Goal: Transaction & Acquisition: Book appointment/travel/reservation

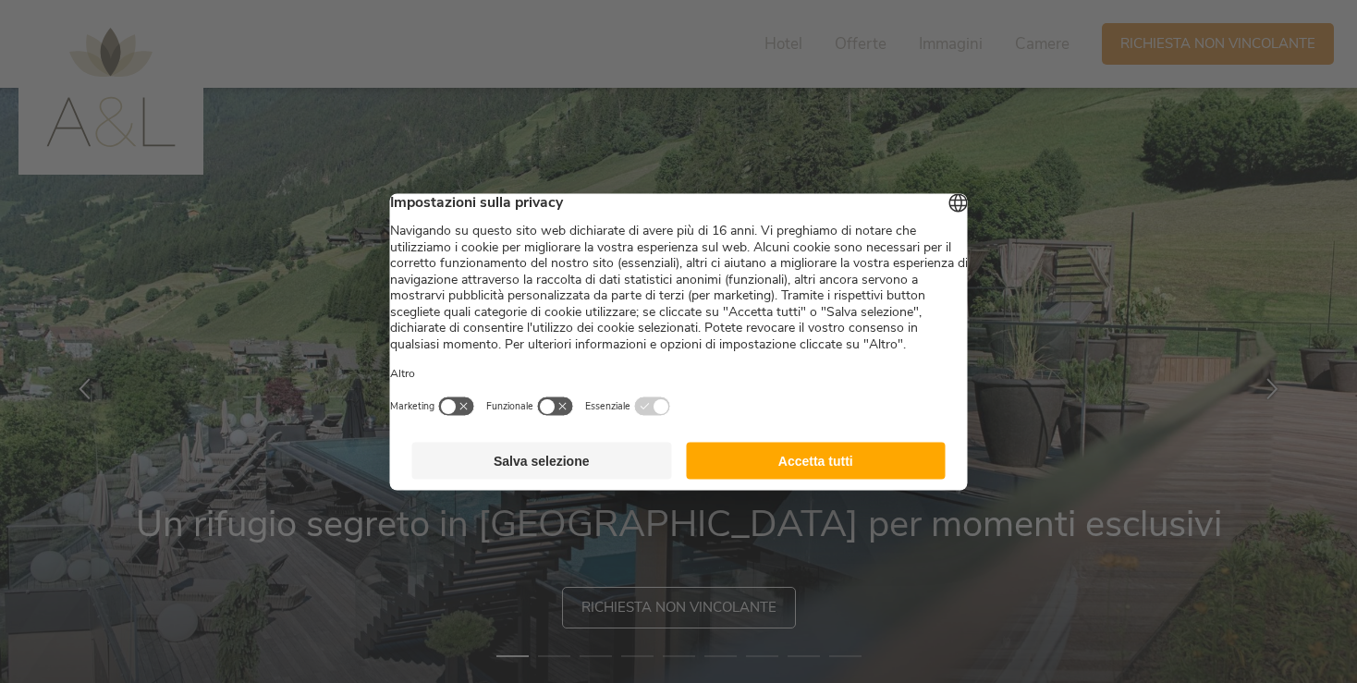
click at [750, 475] on button "Accetta tutti" at bounding box center [816, 460] width 260 height 37
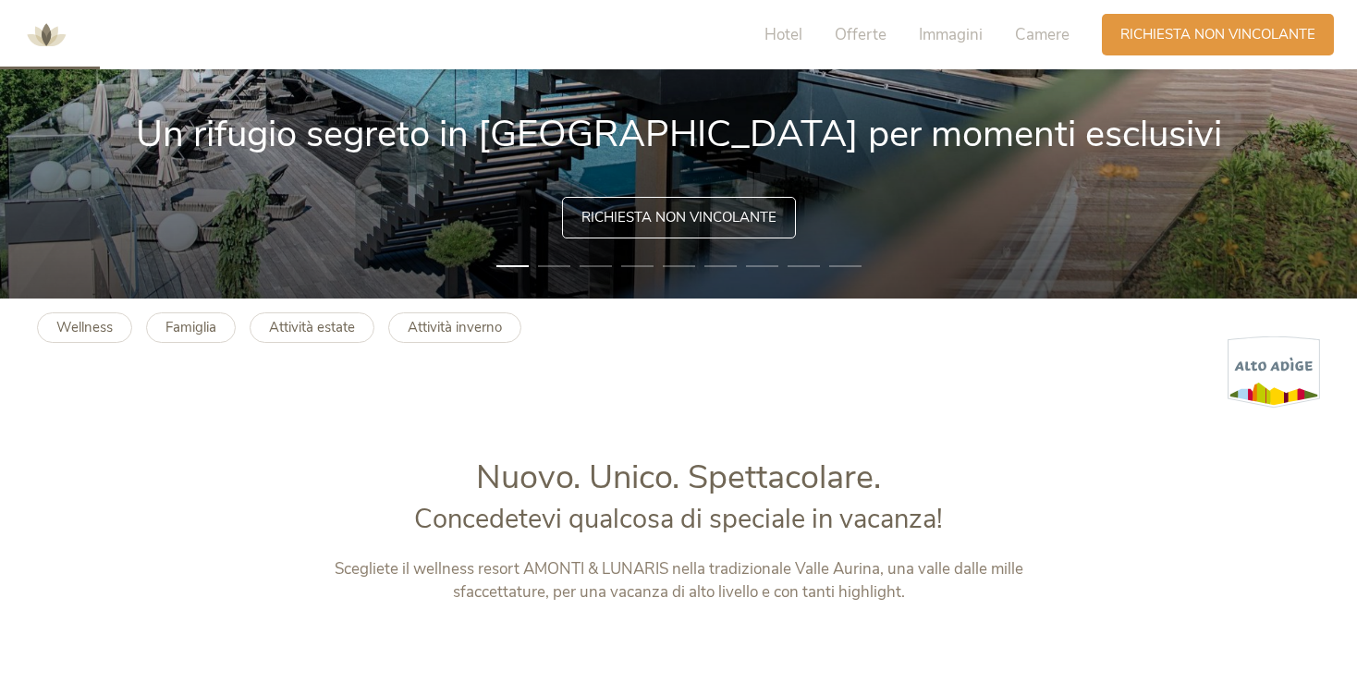
scroll to position [488, 0]
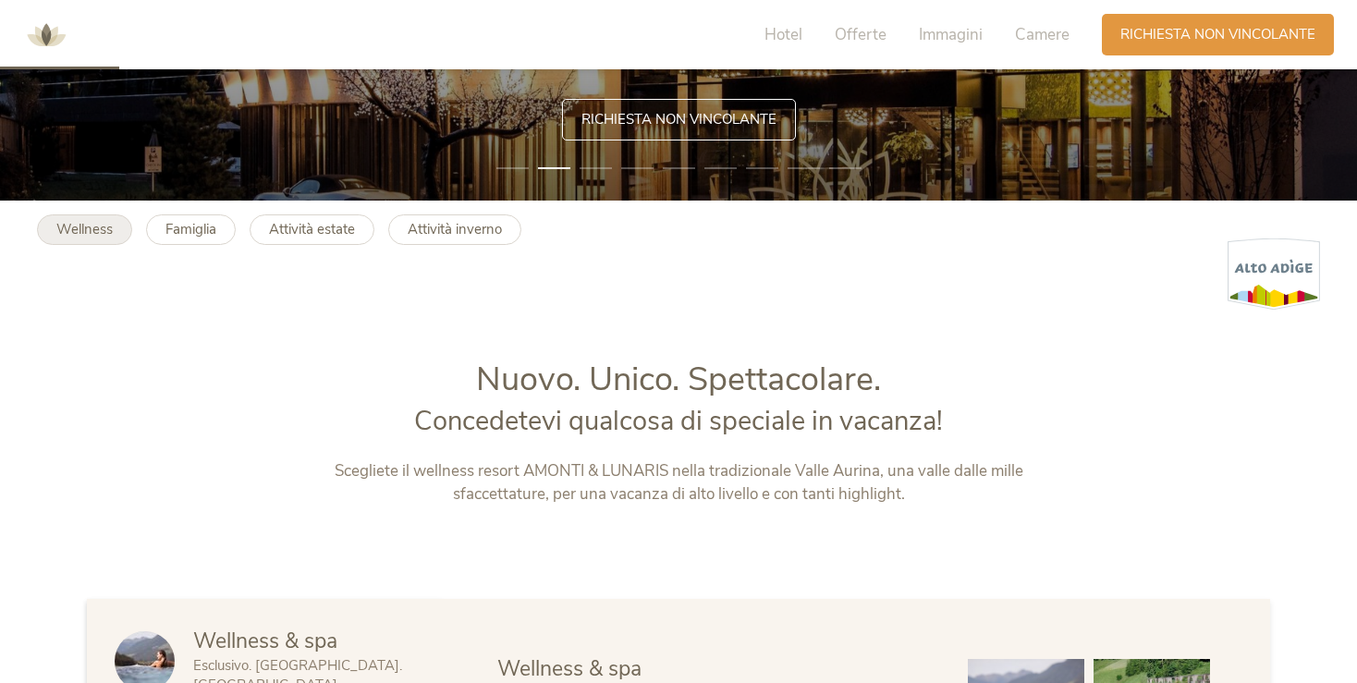
click at [113, 224] on b "Wellness" at bounding box center [84, 229] width 56 height 18
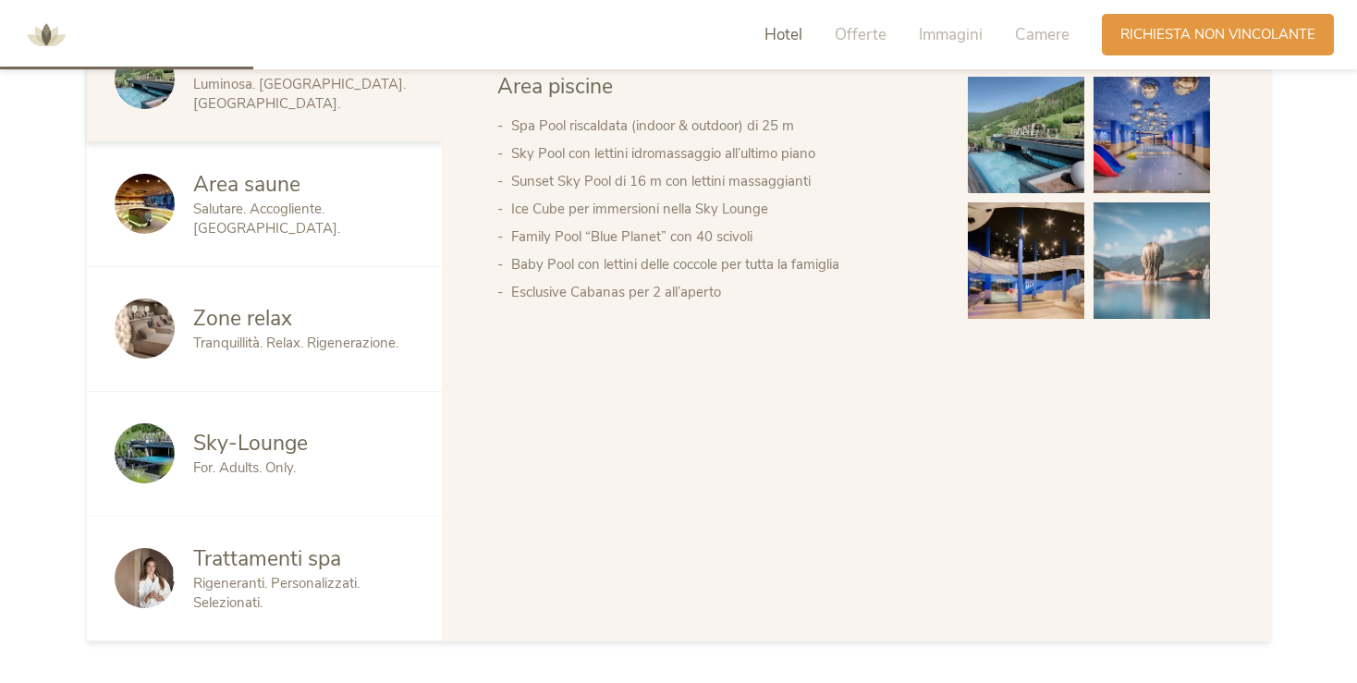
scroll to position [1171, 0]
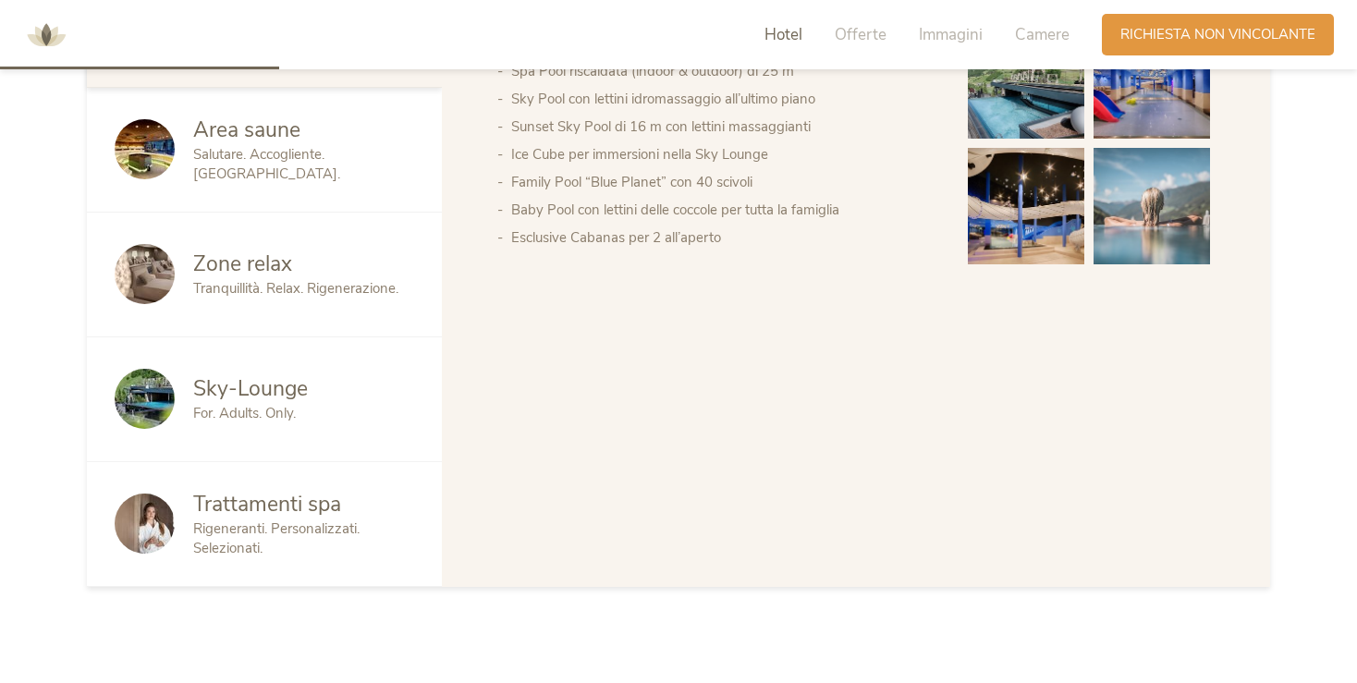
click at [297, 490] on span "Trattamenti spa" at bounding box center [267, 504] width 148 height 29
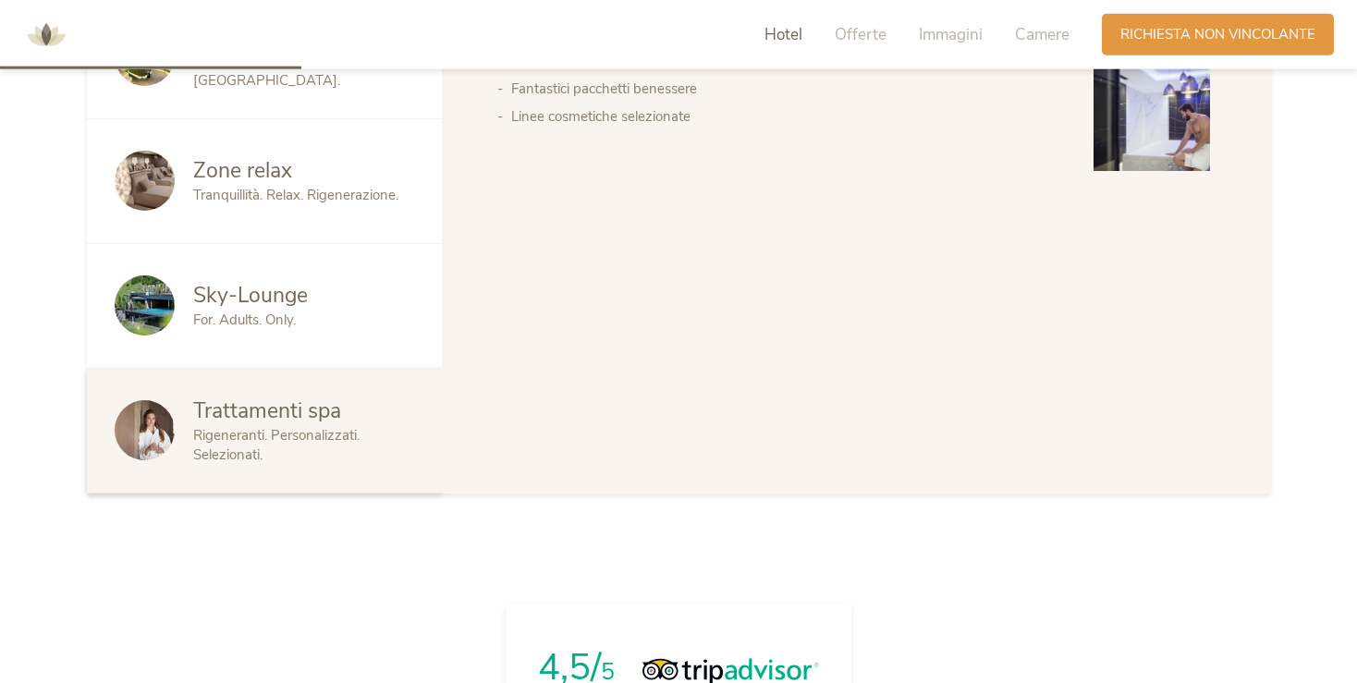
scroll to position [1268, 0]
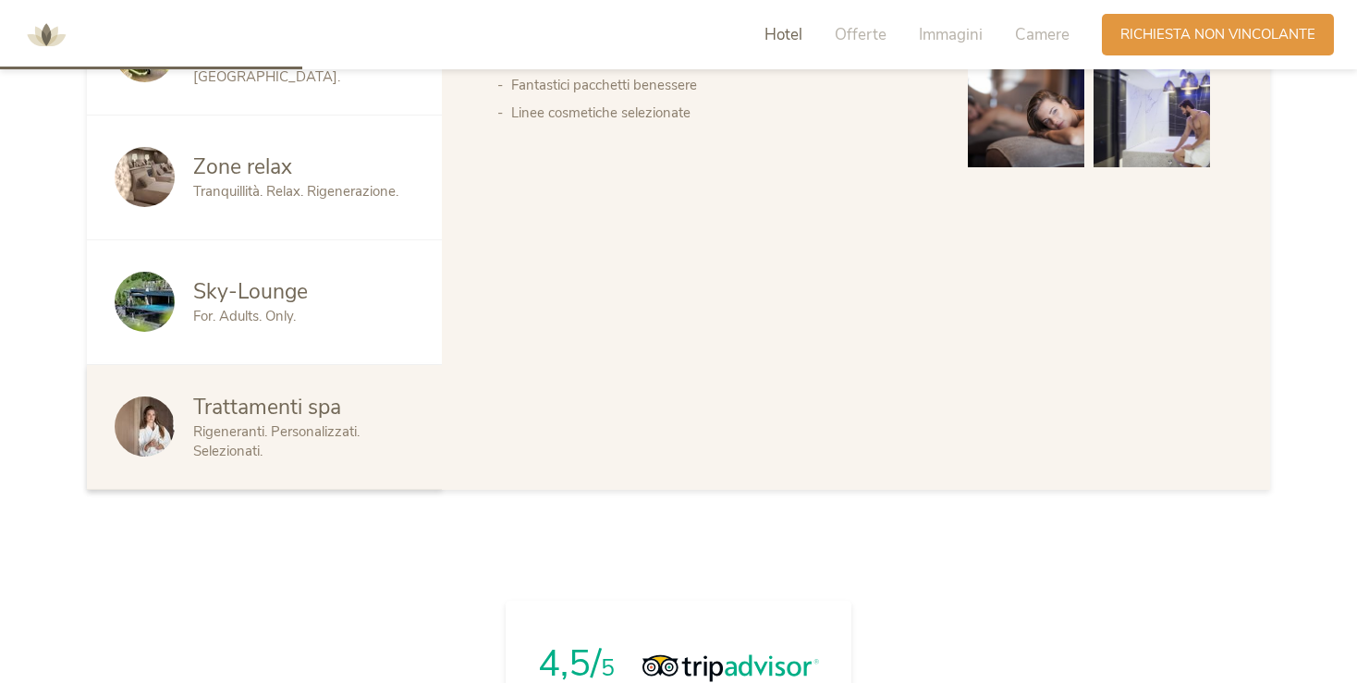
click at [319, 422] on span "Rigeneranti. Personalizzati. Selezionati." at bounding box center [276, 441] width 166 height 38
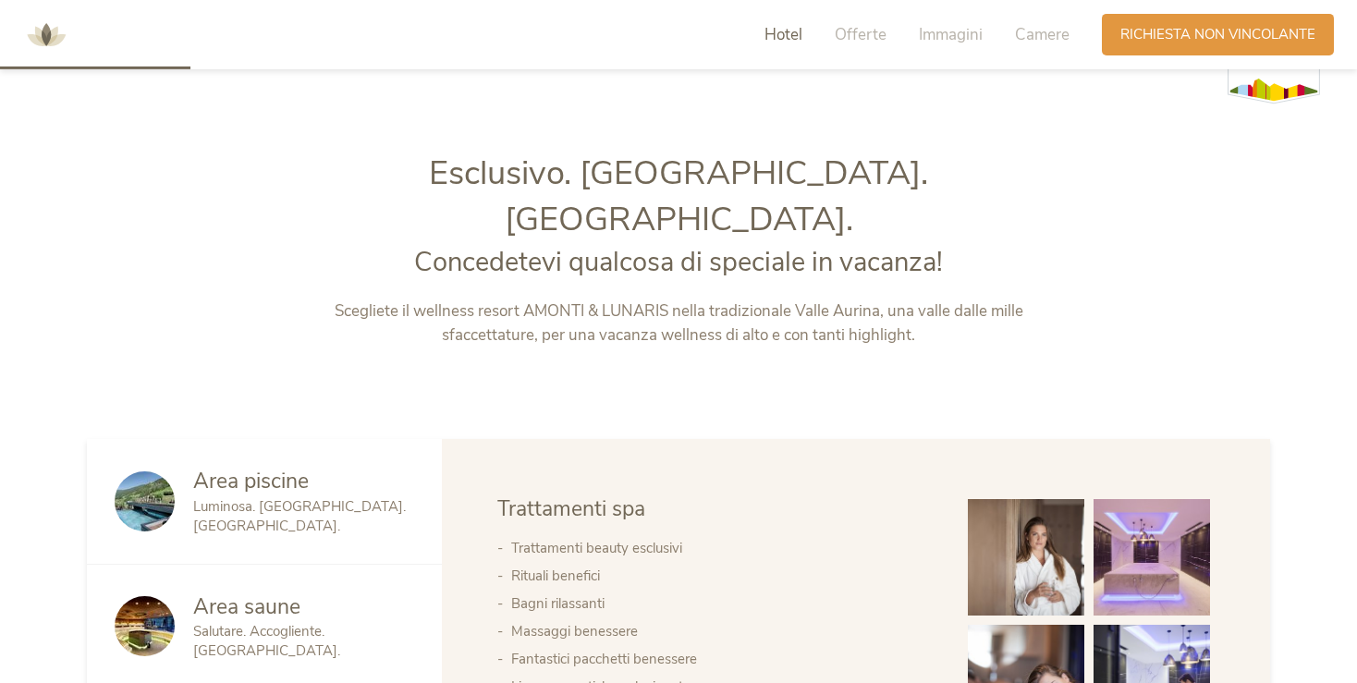
scroll to position [683, 0]
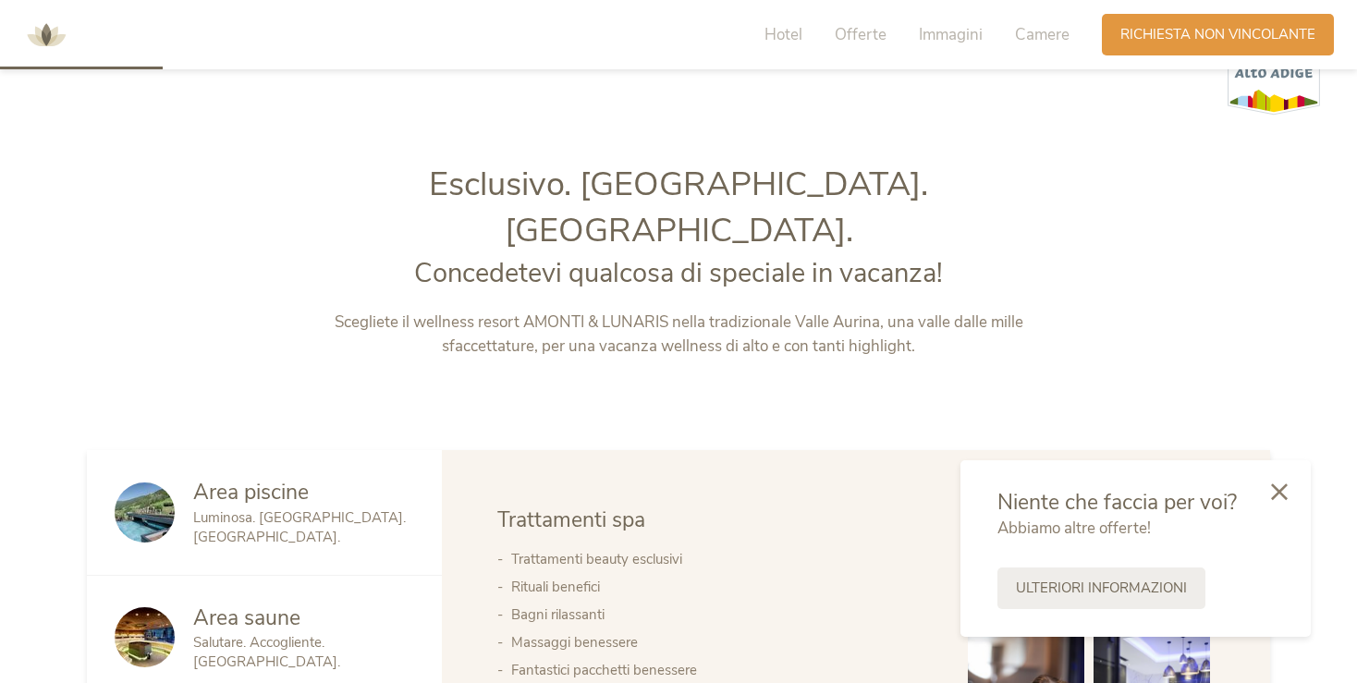
click at [650, 656] on li "Fantastici pacchetti benessere" at bounding box center [721, 670] width 420 height 28
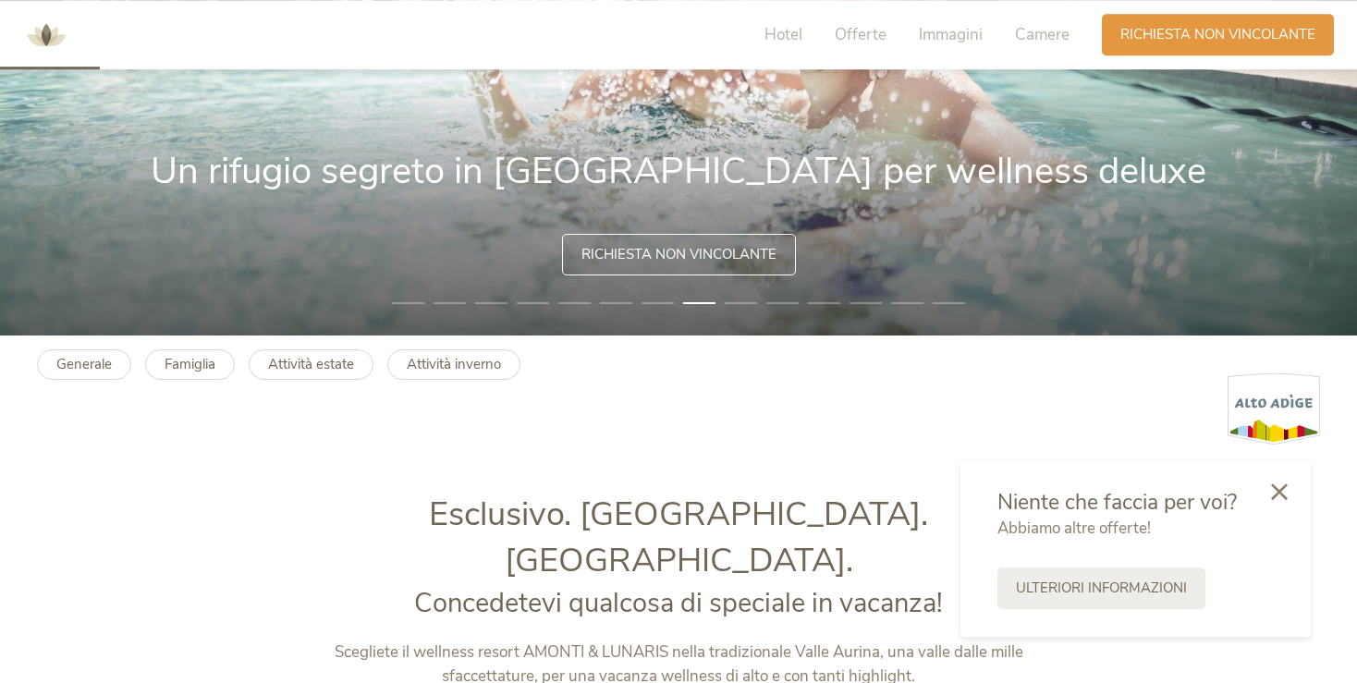
scroll to position [195, 0]
